Goal: Task Accomplishment & Management: Use online tool/utility

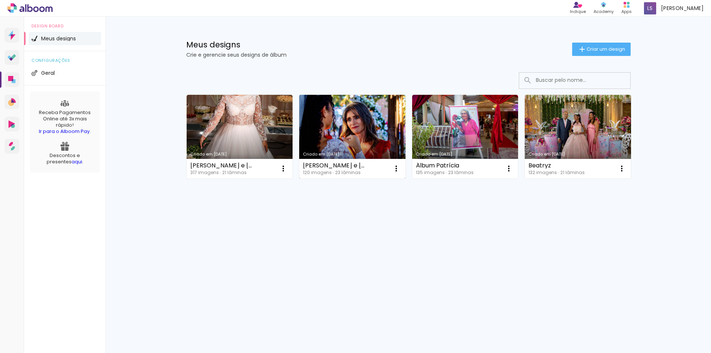
click at [371, 156] on div "Criado em [DATE]" at bounding box center [352, 154] width 99 height 4
